Goal: Task Accomplishment & Management: Complete application form

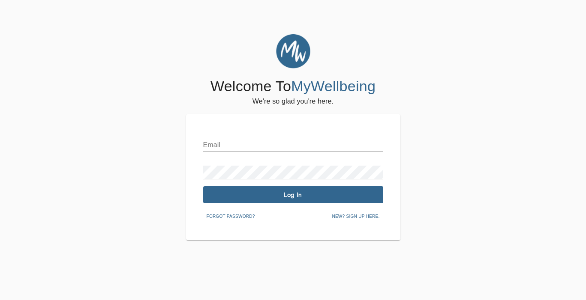
click at [213, 141] on input "text" at bounding box center [293, 145] width 180 height 14
type input "[EMAIL_ADDRESS][DOMAIN_NAME]"
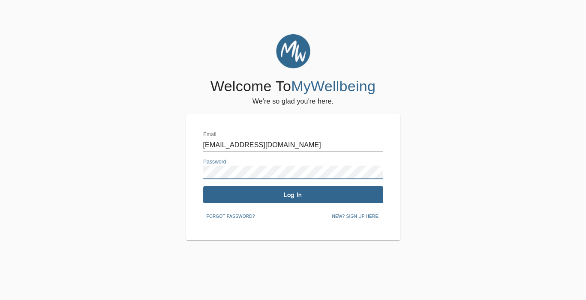
click at [245, 202] on button "Log In" at bounding box center [293, 194] width 180 height 17
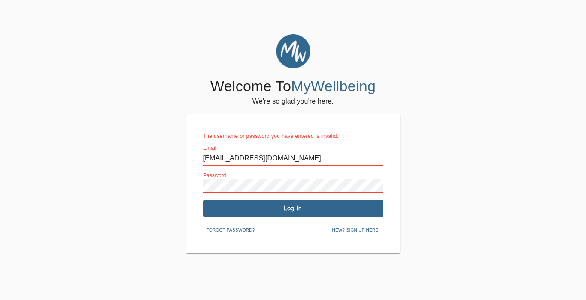
click at [238, 230] on span "Forgot password?" at bounding box center [230, 231] width 48 height 8
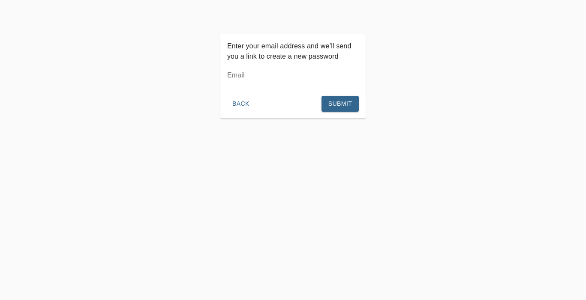
click at [266, 79] on input "text" at bounding box center [292, 76] width 131 height 14
type input "[EMAIL_ADDRESS][DOMAIN_NAME]"
click at [252, 135] on div "Enter your email address and we’ll send you a link to create a new password Ema…" at bounding box center [293, 184] width 586 height 300
click at [342, 103] on span "Submit" at bounding box center [340, 104] width 24 height 11
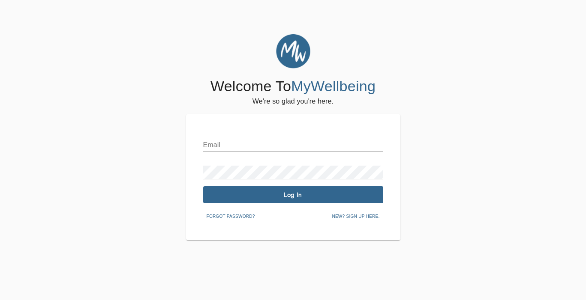
click at [341, 219] on span "New? Sign up here." at bounding box center [356, 217] width 48 height 8
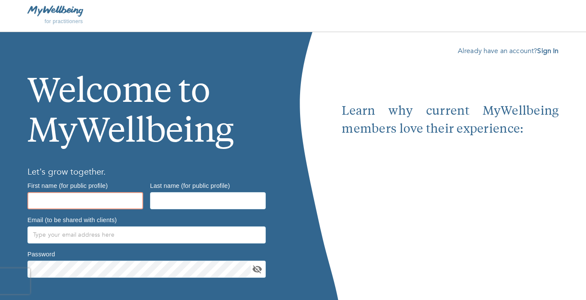
click at [118, 206] on input "text" at bounding box center [85, 200] width 116 height 17
type input "Stafford"
click at [192, 207] on input "text" at bounding box center [208, 200] width 116 height 17
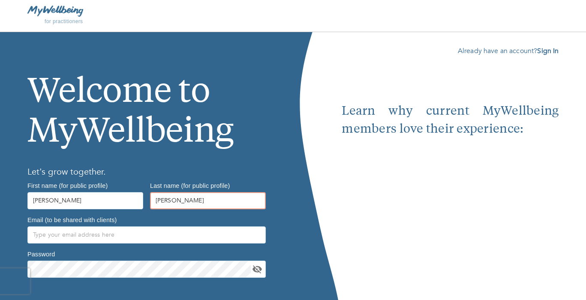
type input "Grayson"
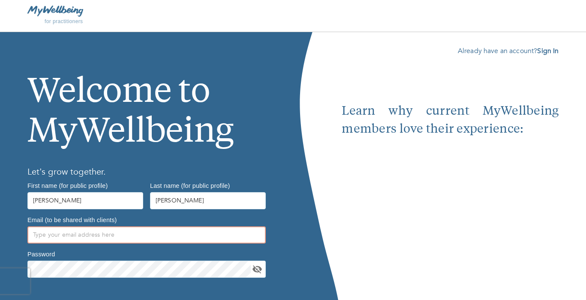
click at [105, 239] on input "text" at bounding box center [146, 235] width 238 height 17
type input "staffordgrayson16@gmail.com"
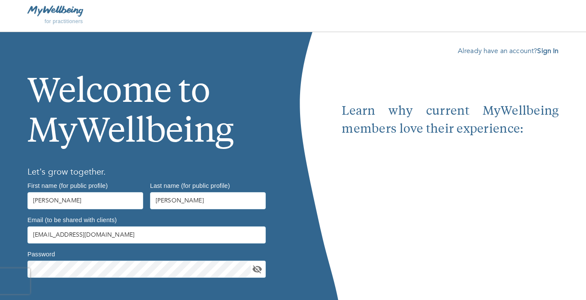
click at [107, 169] on h6 "Let’s grow together." at bounding box center [146, 172] width 238 height 14
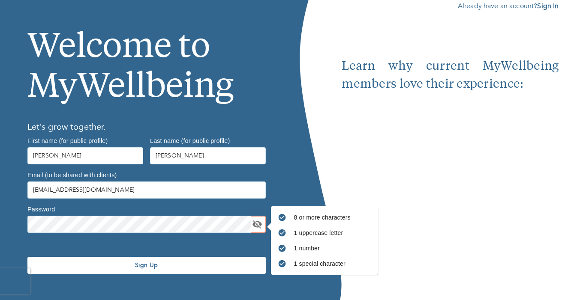
click at [117, 270] on button "Sign Up" at bounding box center [146, 265] width 238 height 17
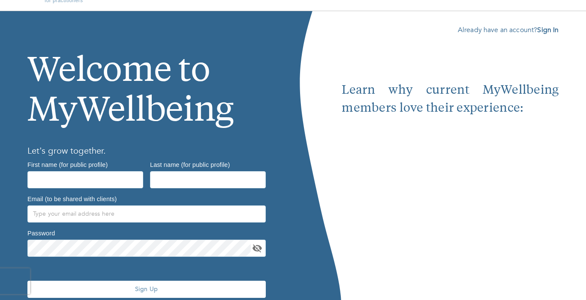
scroll to position [45, 0]
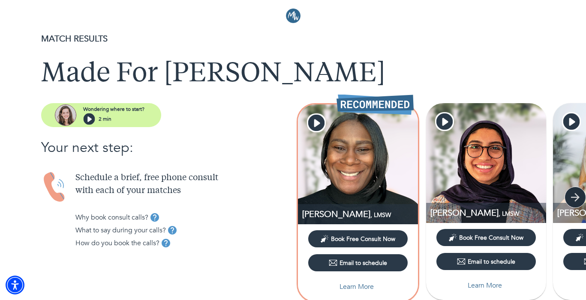
click at [574, 199] on icon "button" at bounding box center [574, 197] width 13 height 13
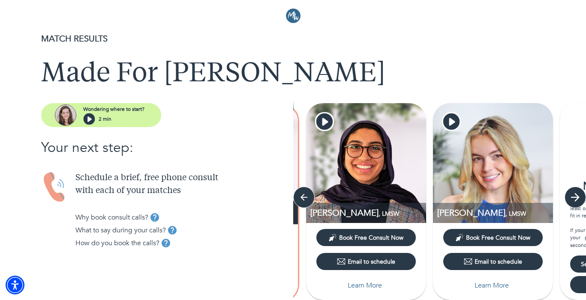
click at [574, 199] on icon "button" at bounding box center [574, 197] width 13 height 13
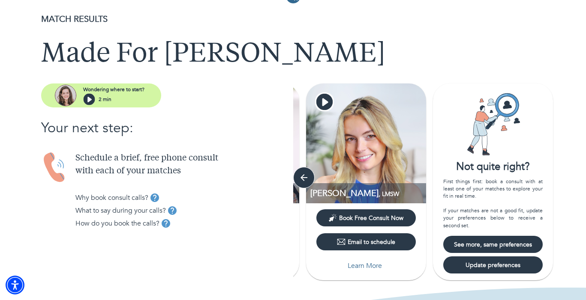
scroll to position [21, 0]
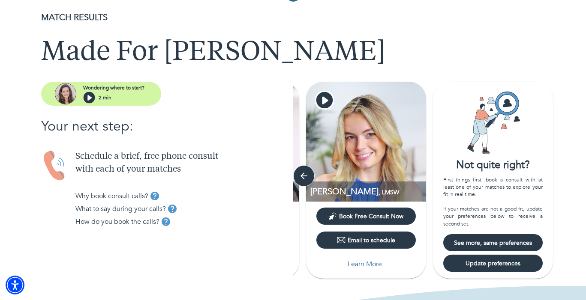
click at [513, 262] on span "Update preferences" at bounding box center [492, 264] width 93 height 8
select select "2"
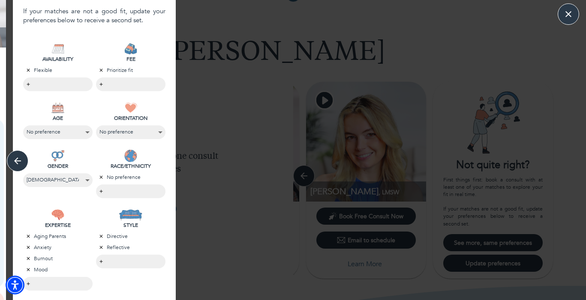
scroll to position [125, 0]
click at [125, 194] on body "MATCH RESULTS Made For [PERSON_NAME] Wondering where to start? 2 min Your next …" at bounding box center [293, 129] width 586 height 300
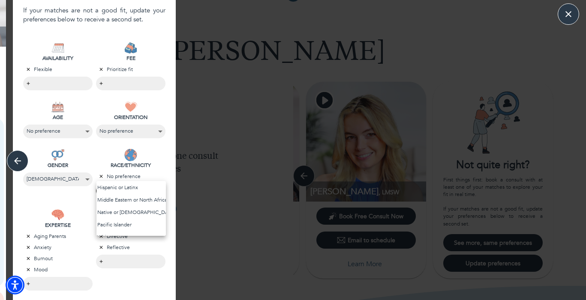
scroll to position [51, 0]
click at [127, 212] on li "White" at bounding box center [130, 214] width 69 height 12
click at [146, 169] on div at bounding box center [293, 150] width 586 height 300
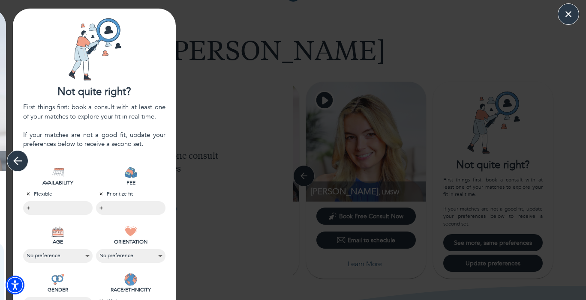
click at [12, 158] on icon "button" at bounding box center [17, 161] width 13 height 13
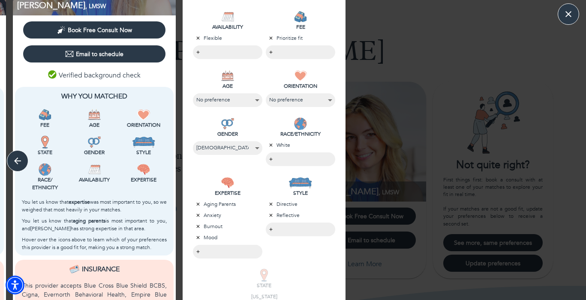
scroll to position [326, 0]
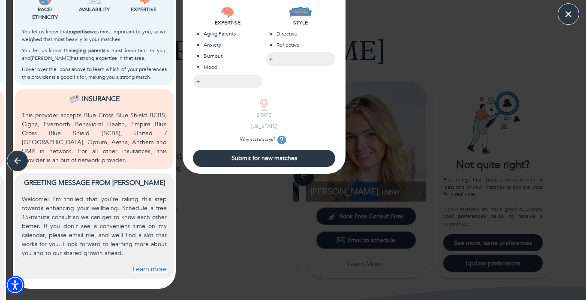
click at [263, 156] on span "Submit for new matches" at bounding box center [263, 158] width 135 height 8
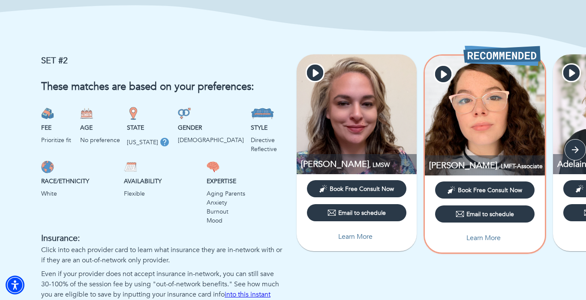
scroll to position [544, 0]
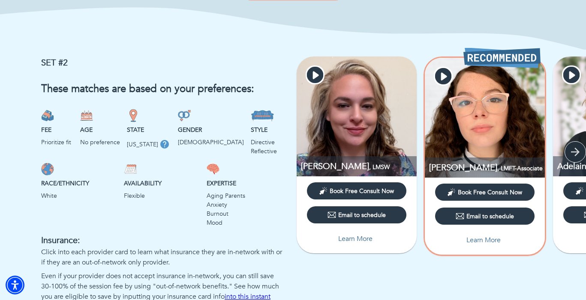
click at [582, 158] on button "button" at bounding box center [574, 151] width 21 height 21
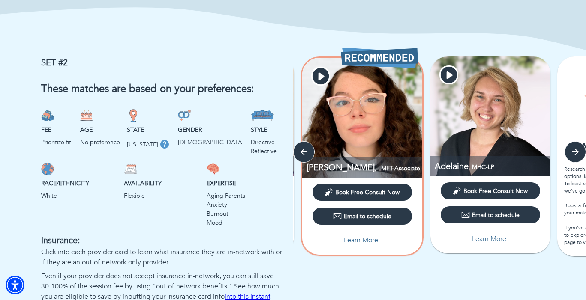
click at [570, 154] on icon "button" at bounding box center [575, 152] width 10 height 10
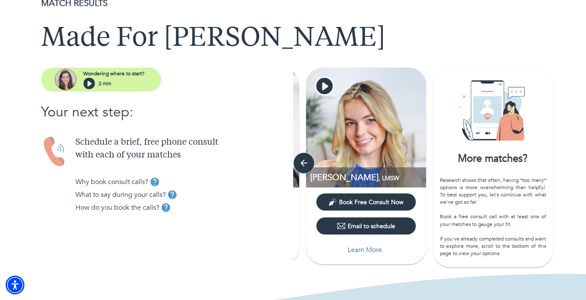
scroll to position [33, 0]
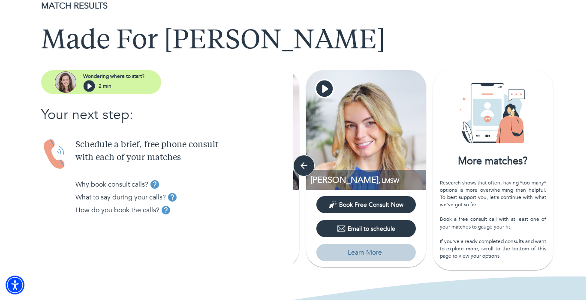
click at [368, 255] on p "Learn More" at bounding box center [364, 253] width 34 height 10
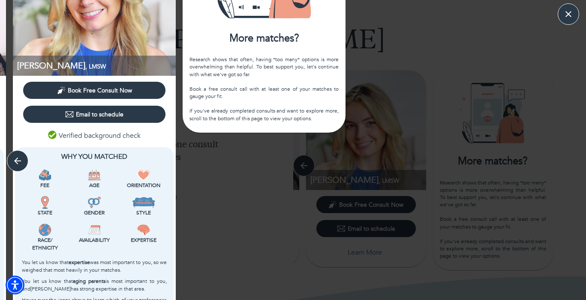
scroll to position [106, 0]
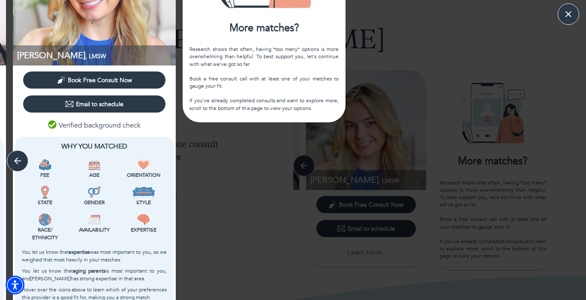
click at [218, 265] on div "More matches? Research shows that often, having *too many* options is more over…" at bounding box center [264, 220] width 170 height 634
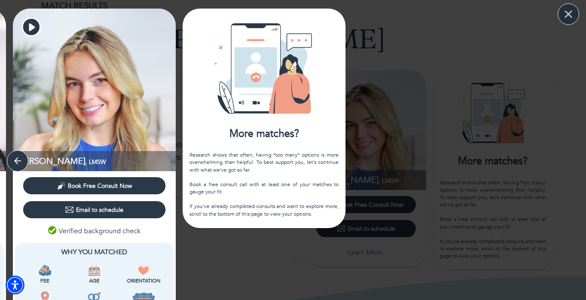
click at [566, 15] on icon "button" at bounding box center [568, 14] width 13 height 13
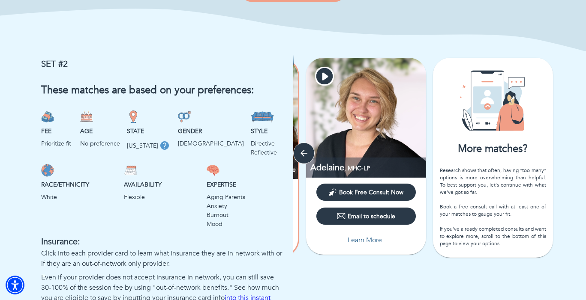
scroll to position [568, 0]
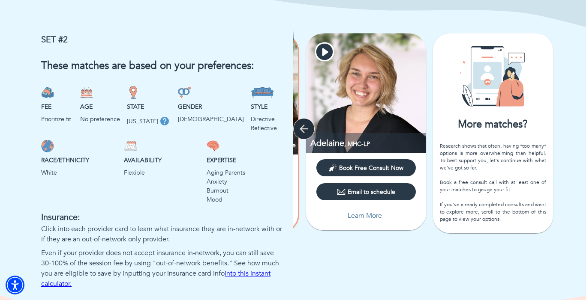
click at [296, 126] on button "button" at bounding box center [303, 128] width 21 height 21
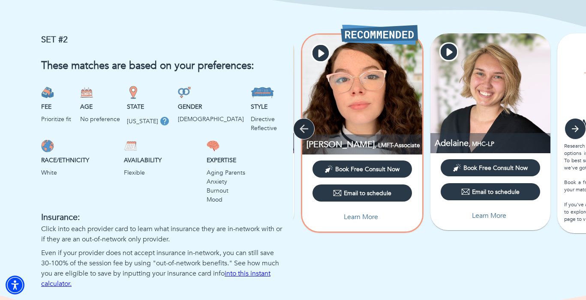
click at [296, 126] on button "button" at bounding box center [303, 128] width 21 height 21
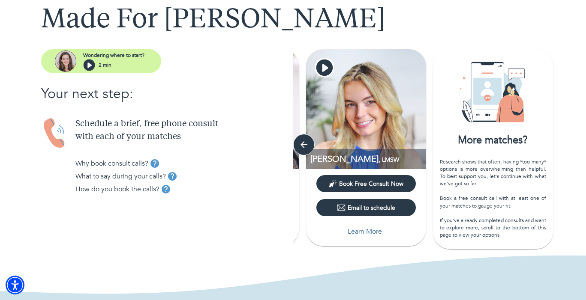
scroll to position [54, 0]
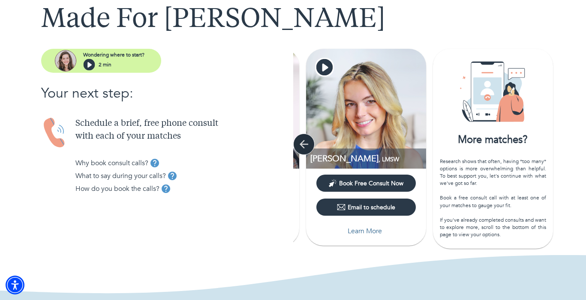
click at [299, 142] on icon "button" at bounding box center [303, 144] width 13 height 13
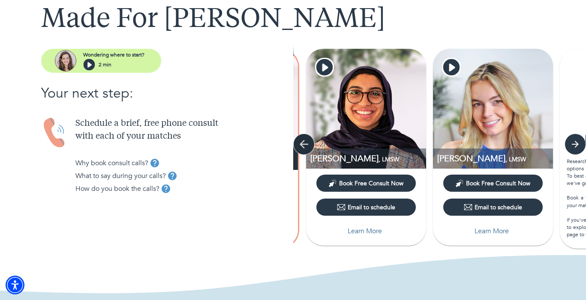
click at [299, 142] on icon "button" at bounding box center [303, 144] width 13 height 13
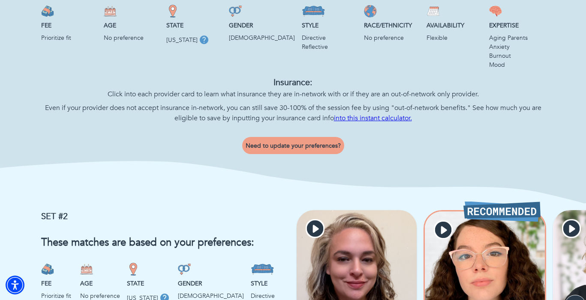
scroll to position [392, 0]
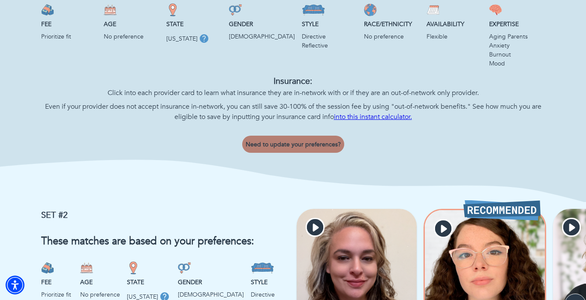
click at [298, 139] on button "Need to update your preferences?" at bounding box center [293, 144] width 102 height 17
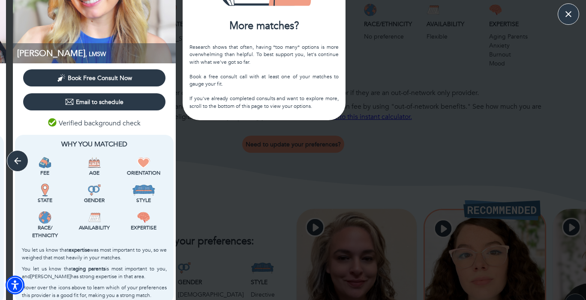
scroll to position [110, 0]
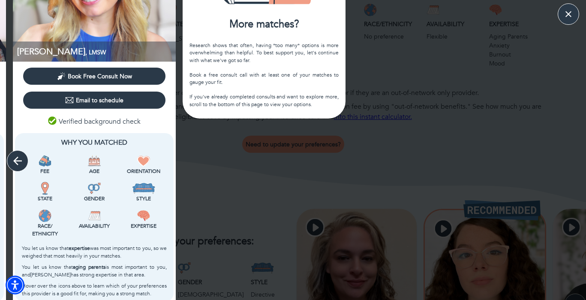
click at [17, 152] on button "button" at bounding box center [17, 160] width 21 height 21
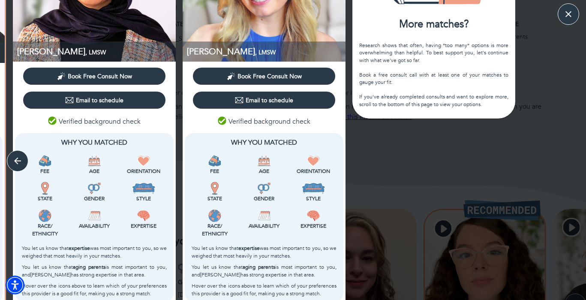
click at [338, 210] on div "Why You Matched Fee Age Orientation State Gender Style Race/ Ethnicity Availabi…" at bounding box center [264, 217] width 158 height 169
click at [383, 188] on div "More matches? Research shows that often, having *too many* options is more over…" at bounding box center [434, 216] width 170 height 634
click at [571, 14] on icon "button" at bounding box center [568, 14] width 13 height 13
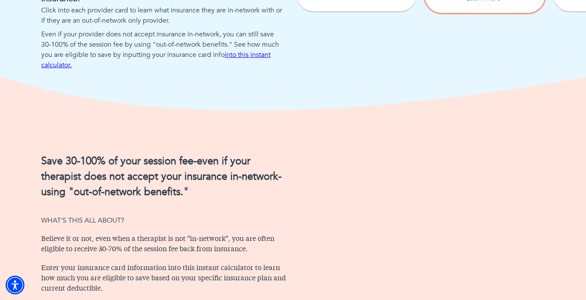
scroll to position [890, 0]
